Goal: Ask a question

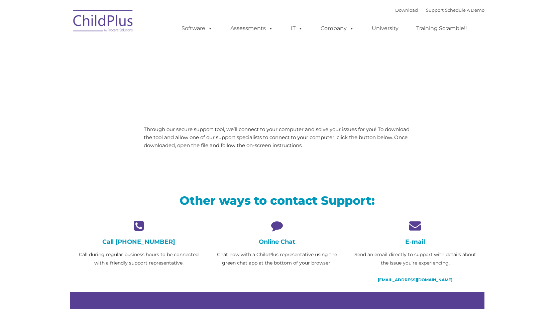
type input ""
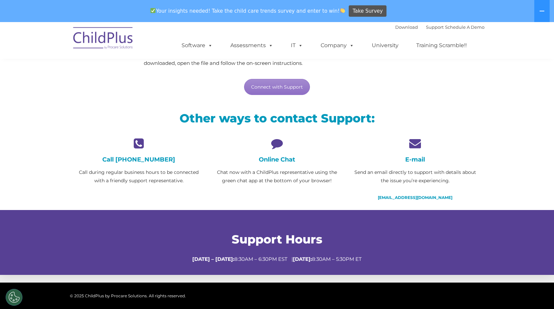
scroll to position [109, 0]
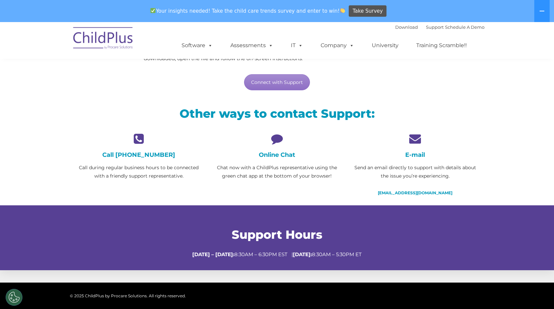
click at [277, 141] on icon at bounding box center [277, 139] width 128 height 12
click at [276, 153] on h4 "Online Chat" at bounding box center [277, 154] width 128 height 7
click at [286, 81] on link "Connect with Support" at bounding box center [277, 82] width 66 height 16
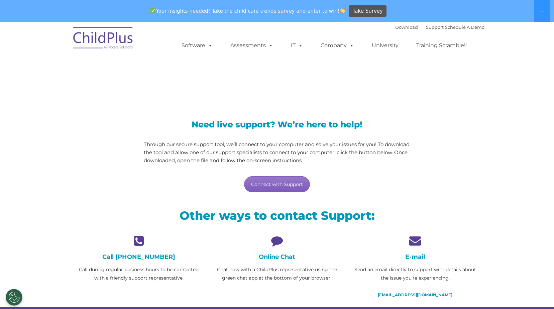
scroll to position [0, 0]
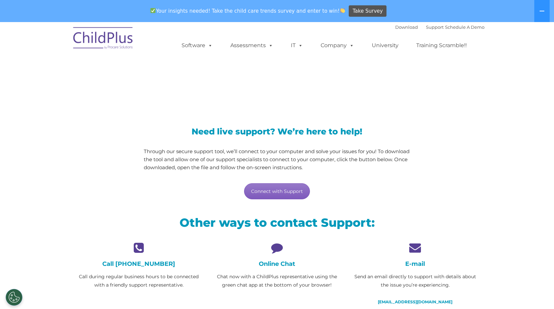
click at [288, 186] on link "Connect with Support" at bounding box center [277, 191] width 66 height 16
click at [423, 81] on h1 "LiveSupport with SplashTop" at bounding box center [277, 80] width 404 height 17
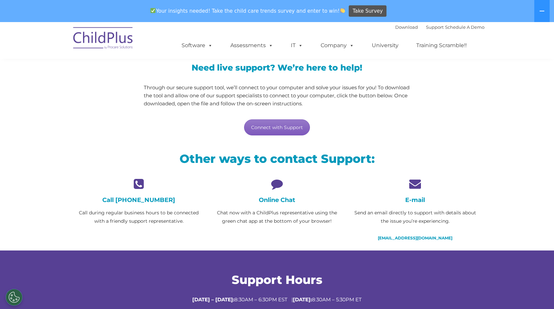
scroll to position [67, 0]
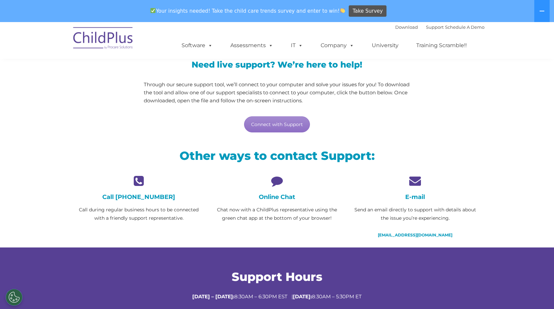
click at [278, 181] on icon at bounding box center [277, 181] width 128 height 12
click at [277, 199] on h4 "Online Chat" at bounding box center [277, 196] width 128 height 7
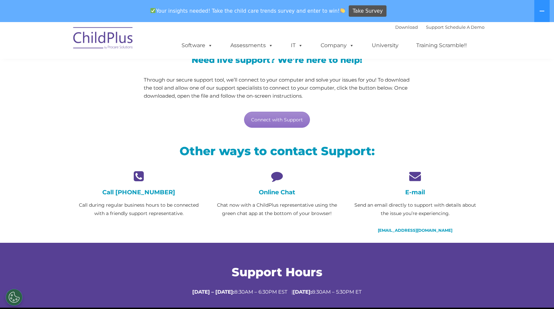
scroll to position [213, 0]
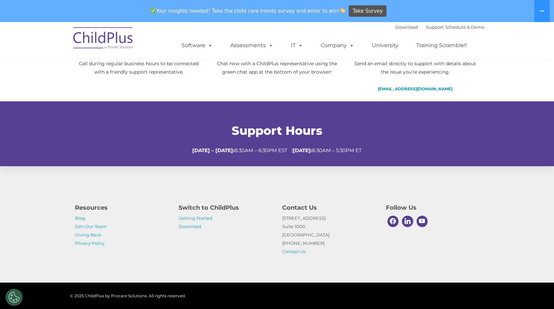
drag, startPoint x: 11, startPoint y: 296, endPoint x: 29, endPoint y: 294, distance: 17.8
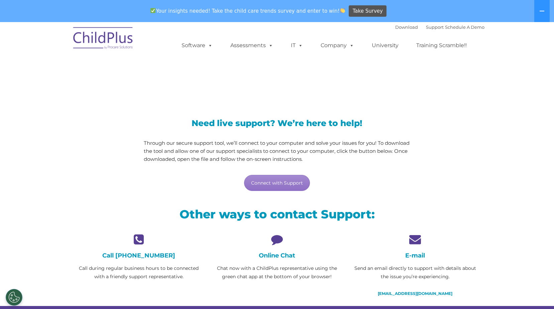
scroll to position [0, 0]
